Goal: Find specific page/section: Find specific page/section

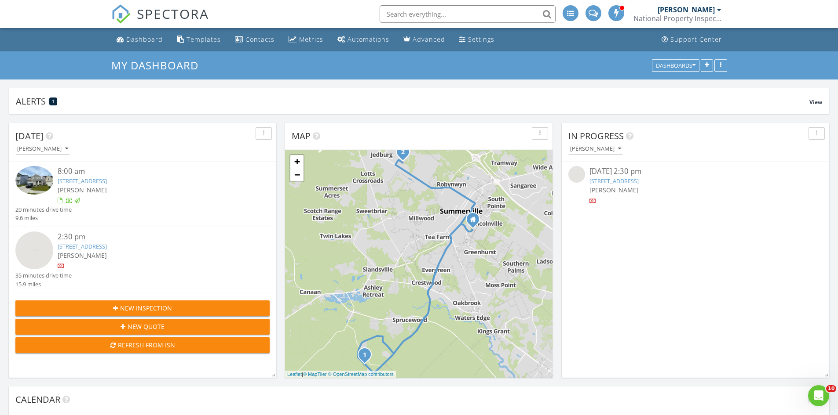
click at [391, 16] on input "text" at bounding box center [467, 14] width 176 height 18
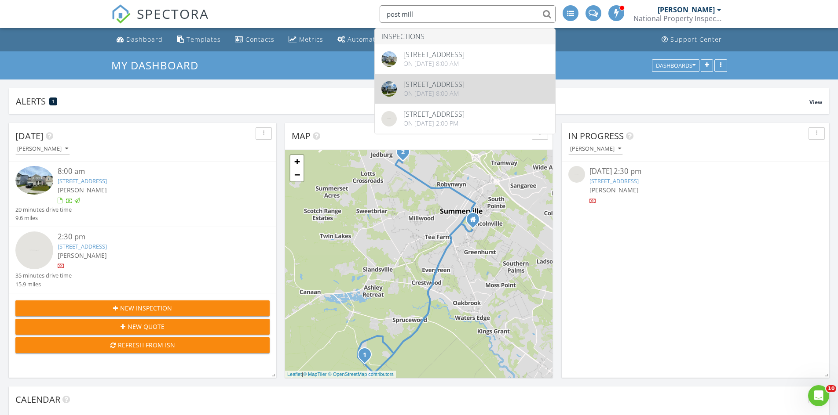
type input "post mill"
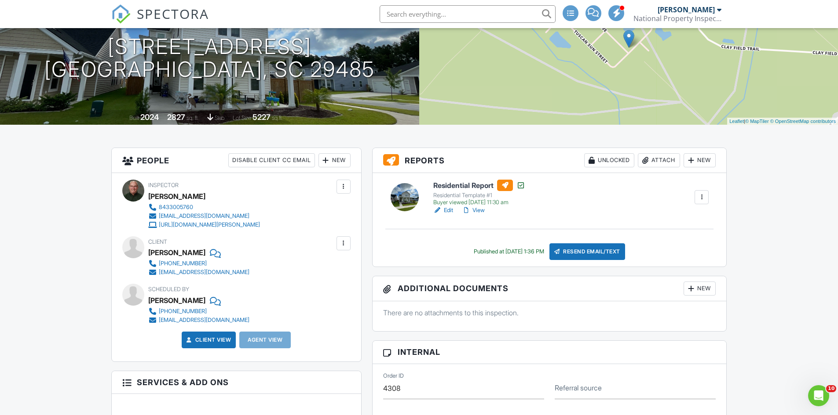
scroll to position [132, 0]
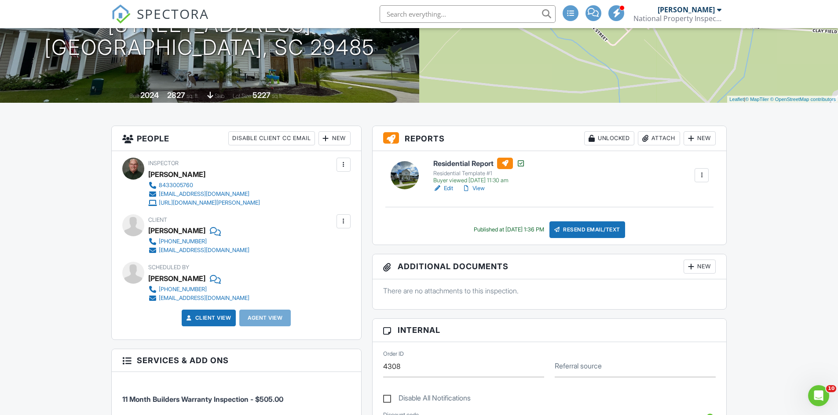
click at [480, 189] on link "View" at bounding box center [473, 188] width 23 height 9
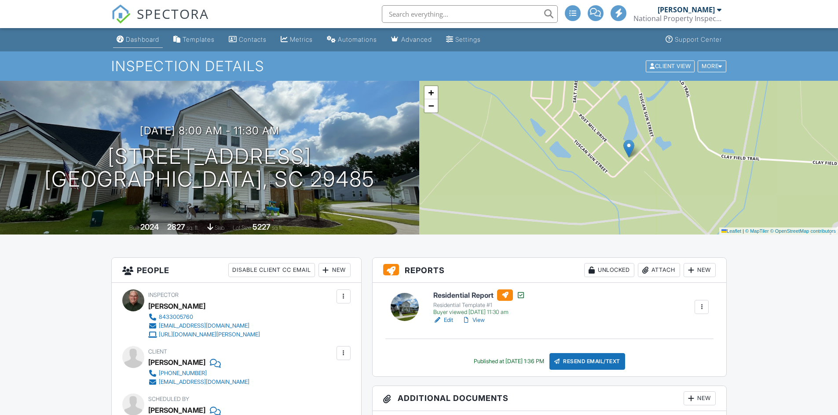
click at [137, 40] on div "Dashboard" at bounding box center [142, 39] width 33 height 7
